Goal: Information Seeking & Learning: Understand process/instructions

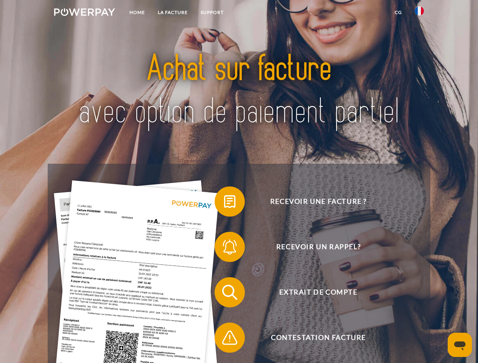
click at [84, 13] on img at bounding box center [84, 12] width 61 height 8
click at [419, 13] on img at bounding box center [419, 10] width 9 height 9
click at [398, 12] on link "CG" at bounding box center [398, 13] width 20 height 14
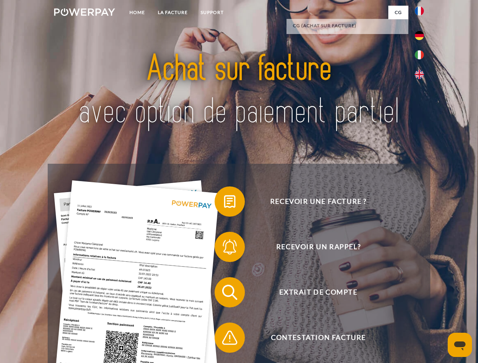
click at [224, 203] on span at bounding box center [218, 202] width 38 height 38
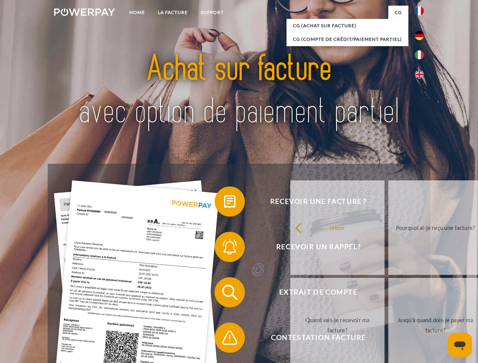
click at [290, 249] on link "retour" at bounding box center [337, 228] width 94 height 95
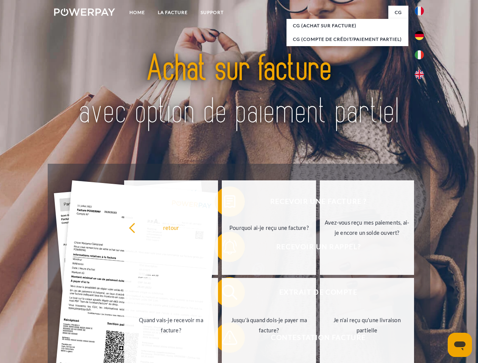
click at [218, 294] on link "Quand vais-je recevoir ma facture?" at bounding box center [171, 325] width 94 height 95
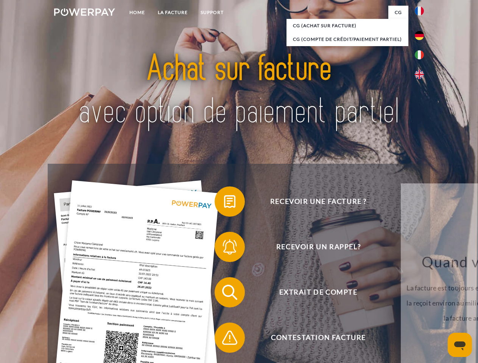
click at [224, 340] on span at bounding box center [218, 338] width 38 height 38
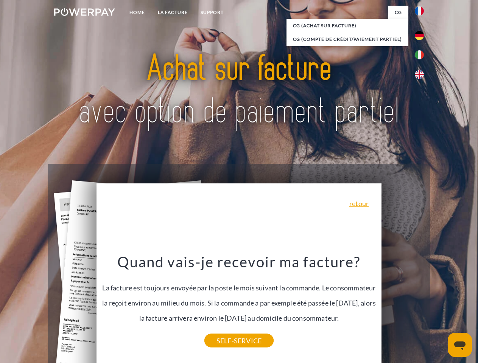
click at [460, 345] on icon "Ouvrir la fenêtre de messagerie" at bounding box center [459, 346] width 11 height 9
